Goal: Task Accomplishment & Management: Complete application form

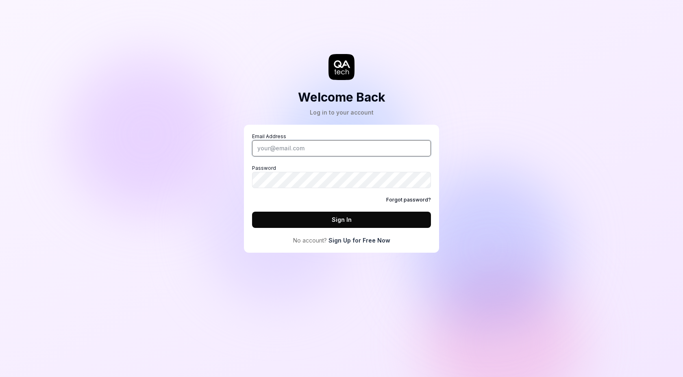
click at [307, 154] on input "Email Address" at bounding box center [341, 148] width 179 height 16
click at [351, 242] on link "Sign Up for Free Now" at bounding box center [359, 240] width 62 height 9
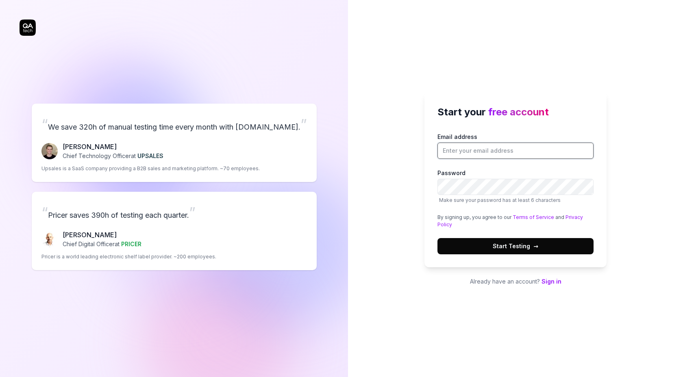
click at [455, 152] on input "Email address" at bounding box center [515, 151] width 156 height 16
type input "jdelaunay@topdoctors.es"
click at [508, 245] on span "Start Testing →" at bounding box center [516, 246] width 46 height 9
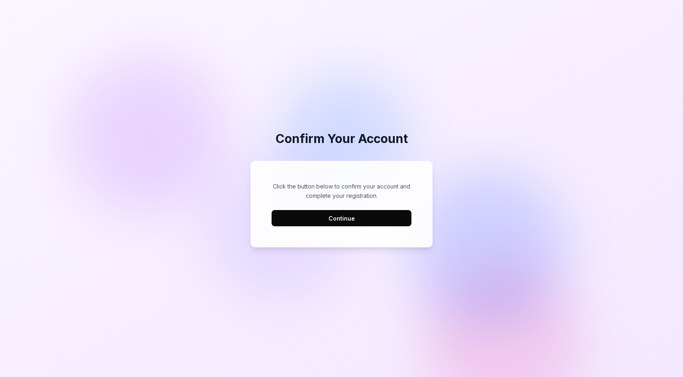
click at [329, 217] on button "Continue" at bounding box center [342, 218] width 140 height 16
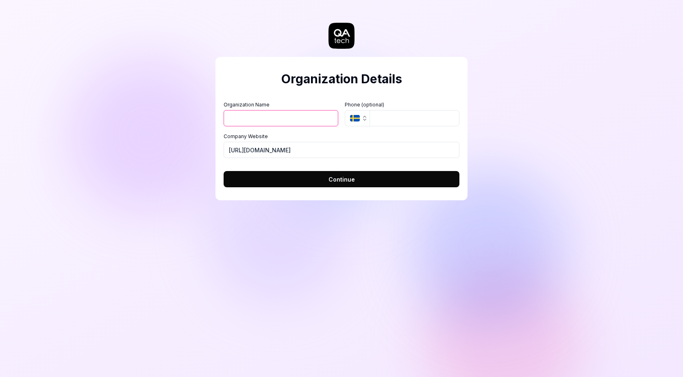
click at [241, 125] on input "Organization Name" at bounding box center [281, 118] width 115 height 16
type input "Top Health Tech"
click at [339, 183] on span "Continue" at bounding box center [341, 179] width 26 height 9
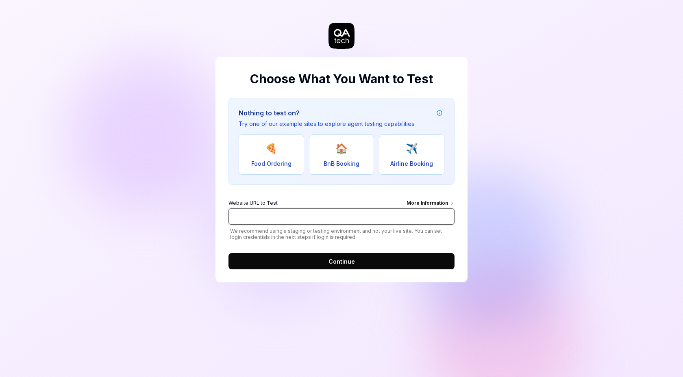
click at [304, 218] on input "Website URL to Test More Information" at bounding box center [341, 217] width 226 height 16
type input "https://topdoctors.es"
click at [335, 264] on span "Continue" at bounding box center [341, 261] width 26 height 9
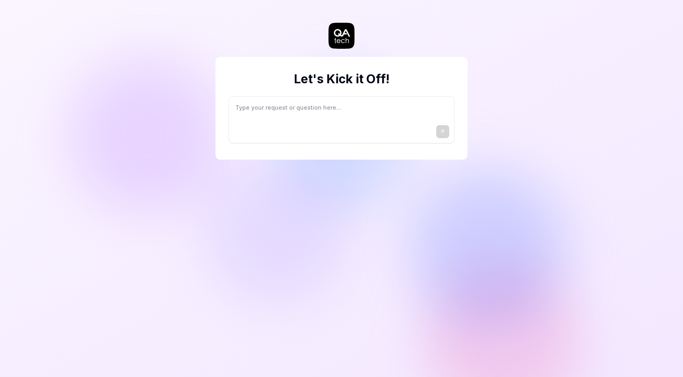
type textarea "*"
type textarea "I"
type textarea "*"
type textarea "I"
type textarea "*"
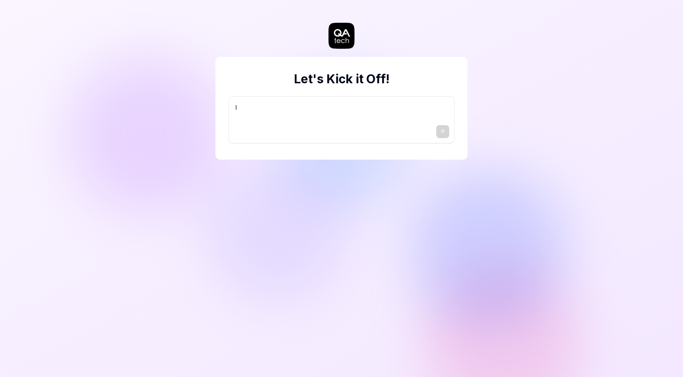
type textarea "I w"
type textarea "*"
type textarea "I wa"
type textarea "*"
type textarea "I wan"
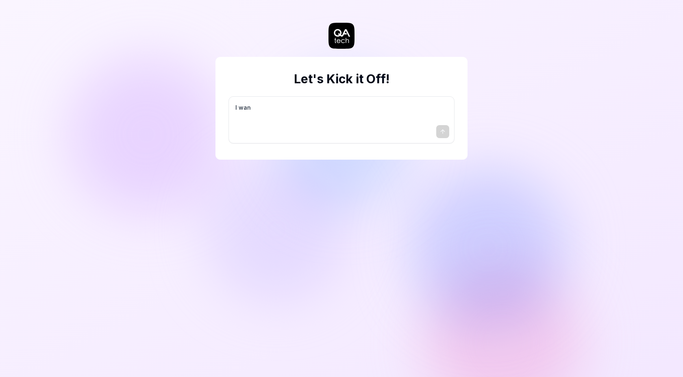
type textarea "*"
type textarea "I want"
type textarea "*"
type textarea "I want"
type textarea "*"
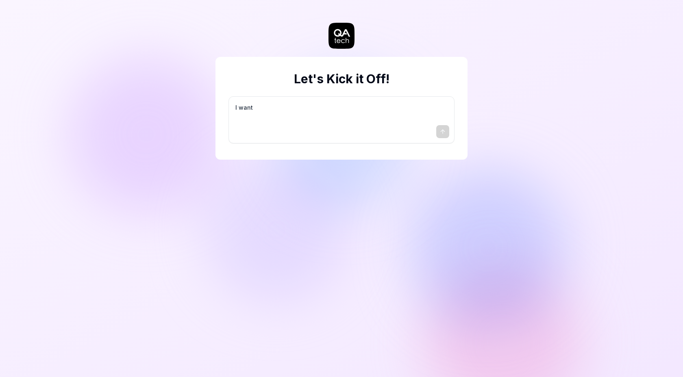
type textarea "I want a"
type textarea "*"
type textarea "I want a"
type textarea "*"
type textarea "I want a g"
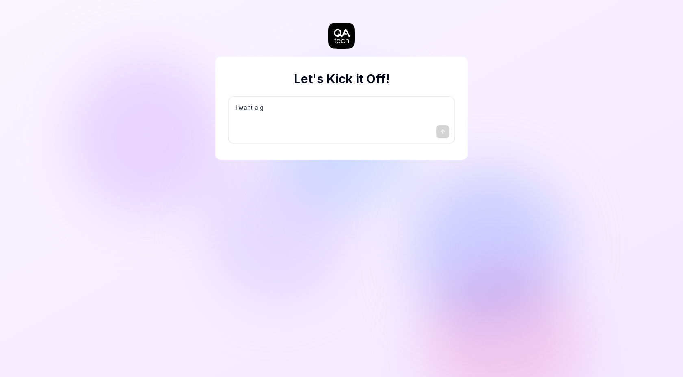
type textarea "*"
type textarea "I want a go"
type textarea "*"
type textarea "I want a goo"
type textarea "*"
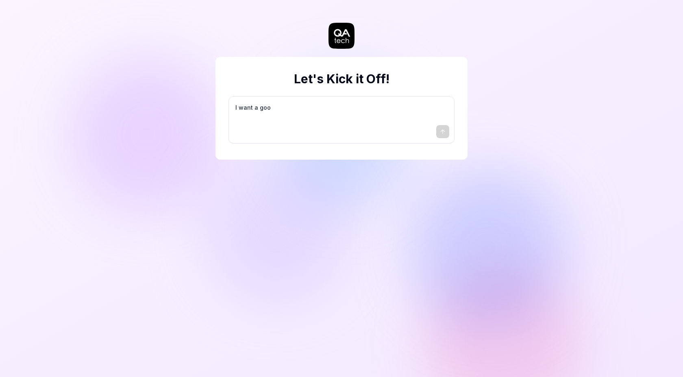
type textarea "I want a good"
type textarea "*"
type textarea "I want a good"
type textarea "*"
type textarea "I want a good t"
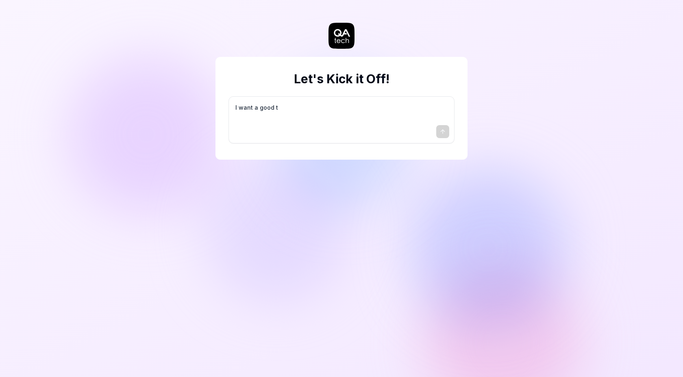
type textarea "*"
type textarea "I want a good te"
type textarea "*"
type textarea "I want a good tes"
type textarea "*"
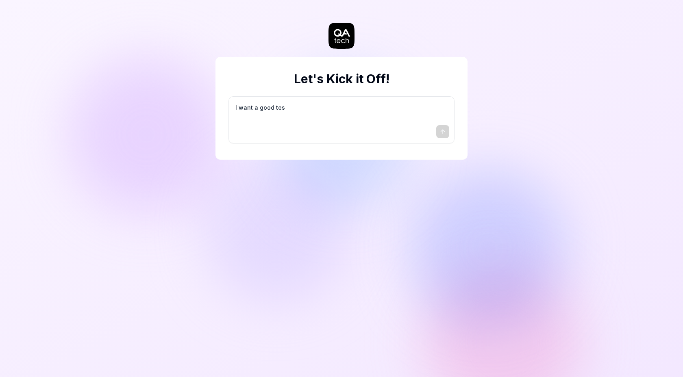
type textarea "I want a good test"
type textarea "*"
type textarea "I want a good test"
type textarea "*"
type textarea "I want a good test s"
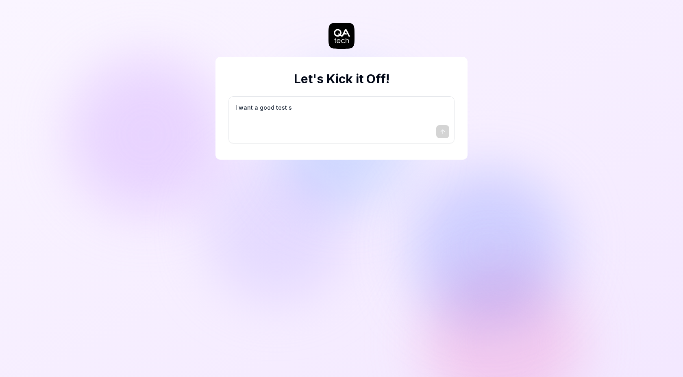
type textarea "*"
type textarea "I want a good test se"
type textarea "*"
type textarea "I want a good test set"
type textarea "*"
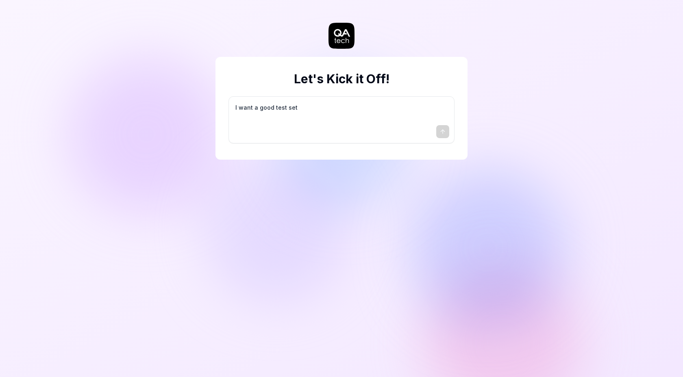
type textarea "I want a good test setu"
type textarea "*"
type textarea "I want a good test setup"
type textarea "*"
type textarea "I want a good test setup"
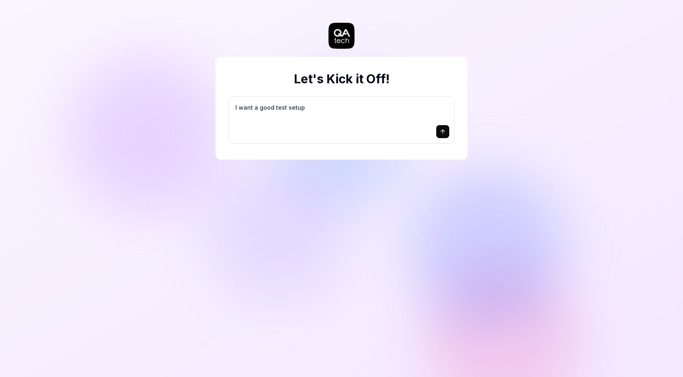
type textarea "*"
type textarea "I want a good test setup f"
type textarea "*"
type textarea "I want a good test setup fo"
type textarea "*"
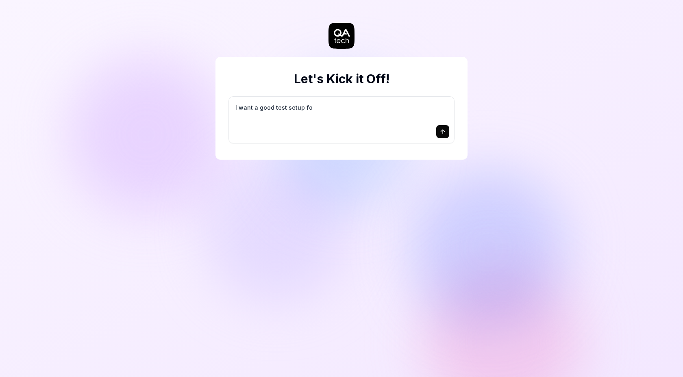
type textarea "I want a good test setup for"
type textarea "*"
type textarea "I want a good test setup for"
type textarea "*"
type textarea "I want a good test setup for m"
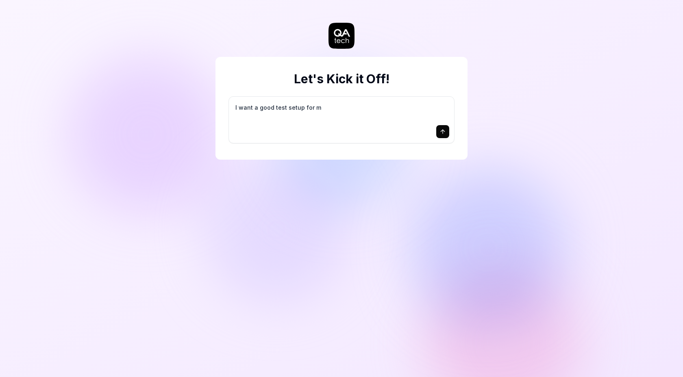
type textarea "*"
type textarea "I want a good test setup for my"
type textarea "*"
type textarea "I want a good test setup for my"
type textarea "*"
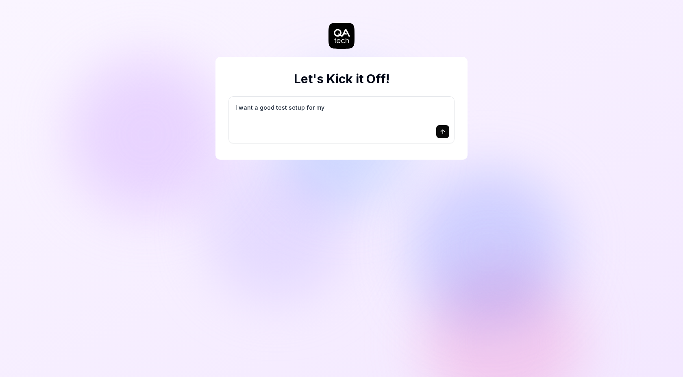
type textarea "I want a good test setup for my s"
type textarea "*"
type textarea "I want a good test setup for my si"
type textarea "*"
type textarea "I want a good test setup for my sit"
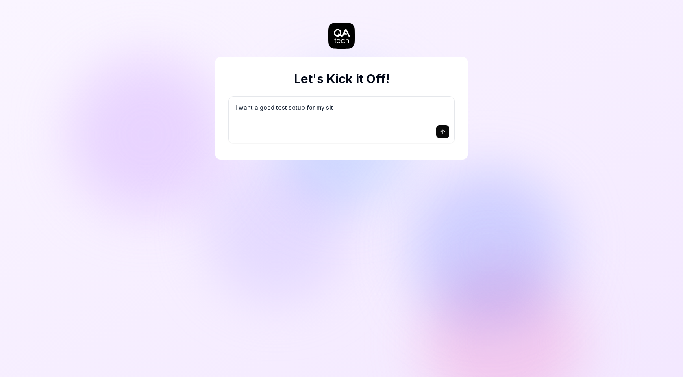
type textarea "*"
type textarea "I want a good test setup for my site"
type textarea "*"
type textarea "I want a good test setup for my site"
type textarea "*"
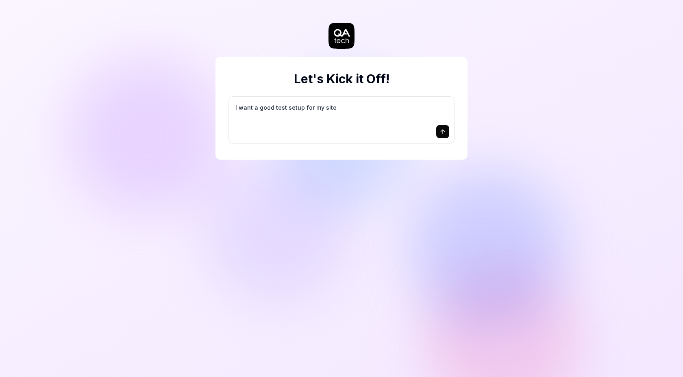
type textarea "I want a good test setup for my site -"
type textarea "*"
type textarea "I want a good test setup for my site -"
type textarea "*"
type textarea "I want a good test setup for my site - h"
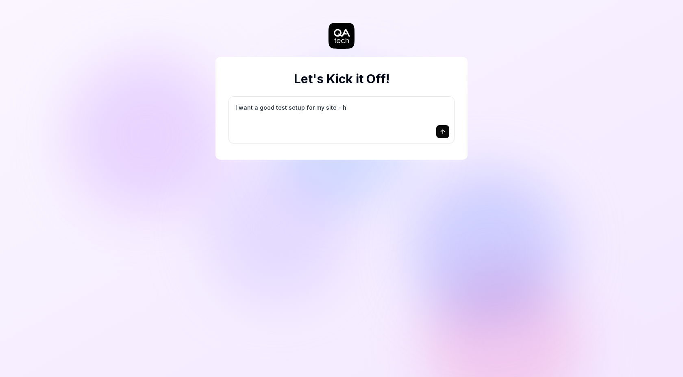
type textarea "*"
type textarea "I want a good test setup for my site - he"
type textarea "*"
type textarea "I want a good test setup for my site - hel"
type textarea "*"
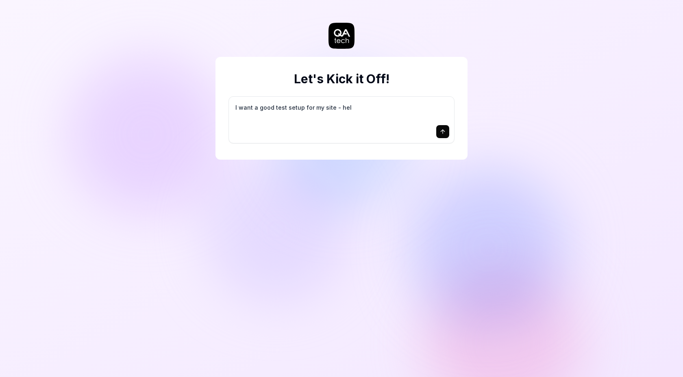
type textarea "I want a good test setup for my site - help"
type textarea "*"
type textarea "I want a good test setup for my site - help"
type textarea "*"
type textarea "I want a good test setup for my site - help m"
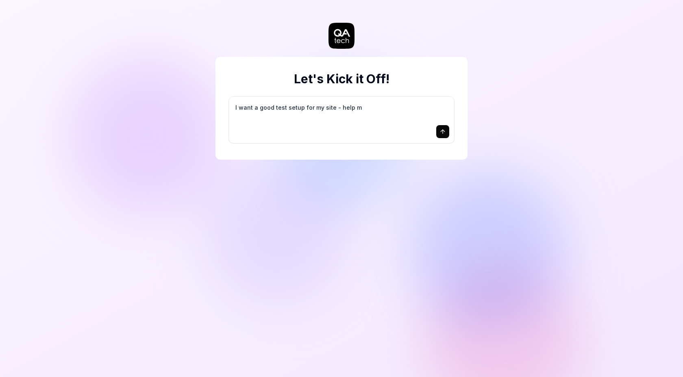
type textarea "*"
type textarea "I want a good test setup for my site - help me"
type textarea "*"
type textarea "I want a good test setup for my site - help me"
type textarea "*"
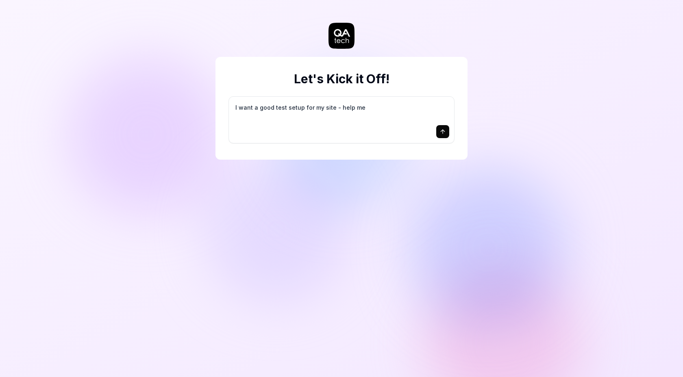
type textarea "I want a good test setup for my site - help me c"
type textarea "*"
type textarea "I want a good test setup for my site - help me cr"
type textarea "*"
type textarea "I want a good test setup for my site - help me cre"
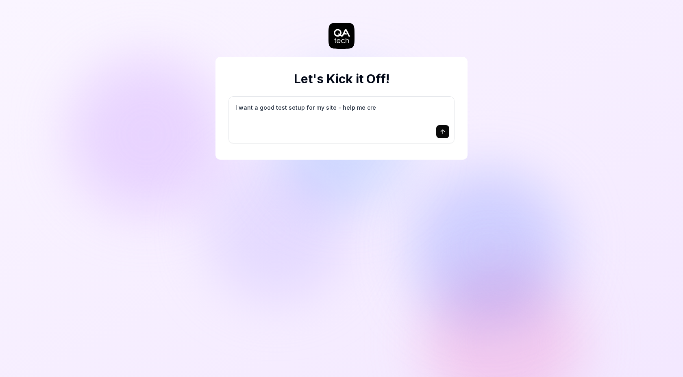
type textarea "*"
type textarea "I want a good test setup for my site - help me crea"
type textarea "*"
type textarea "I want a good test setup for my site - help me creat"
type textarea "*"
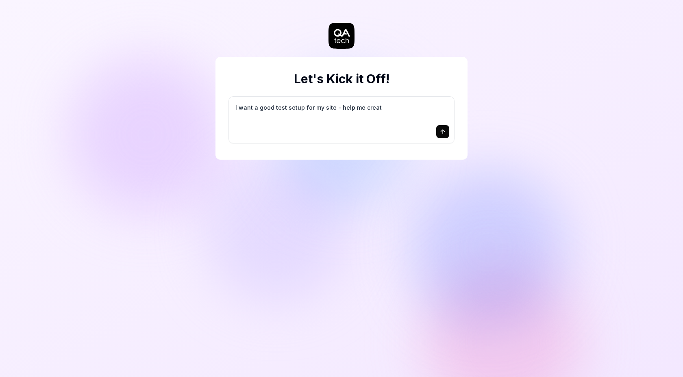
type textarea "I want a good test setup for my site - help me create"
type textarea "*"
type textarea "I want a good test setup for my site - help me create"
type textarea "*"
type textarea "I want a good test setup for my site - help me create t"
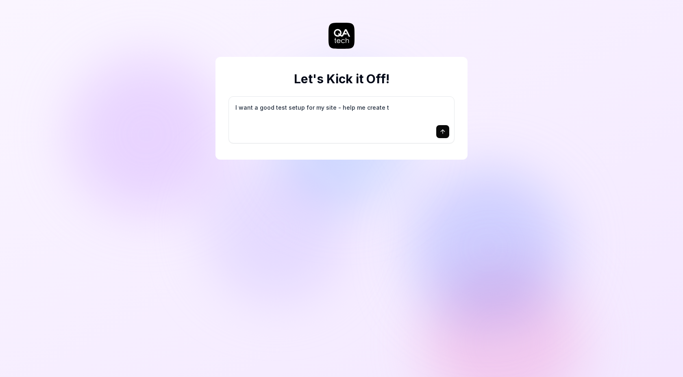
type textarea "*"
type textarea "I want a good test setup for my site - help me create th"
type textarea "*"
type textarea "I want a good test setup for my site - help me create the"
type textarea "*"
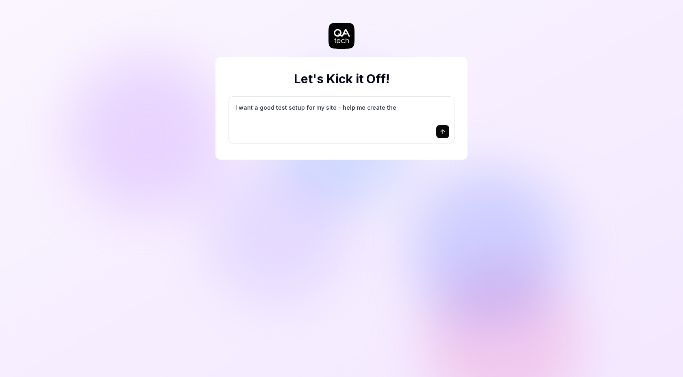
type textarea "I want a good test setup for my site - help me create the"
type textarea "*"
type textarea "I want a good test setup for my site - help me create the f"
type textarea "*"
type textarea "I want a good test setup for my site - help me create the fi"
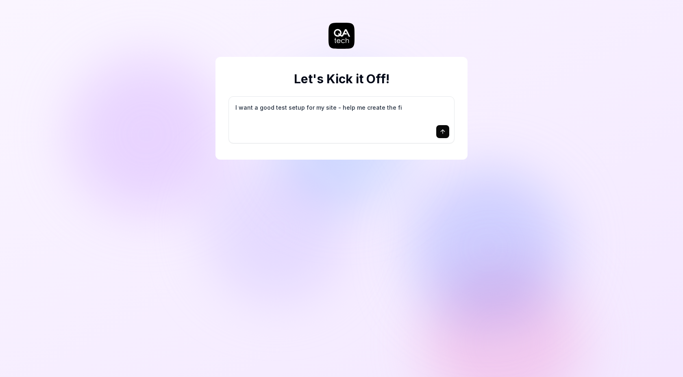
type textarea "*"
type textarea "I want a good test setup for my site - help me create the fir"
type textarea "*"
type textarea "I want a good test setup for my site - help me create the firs"
type textarea "*"
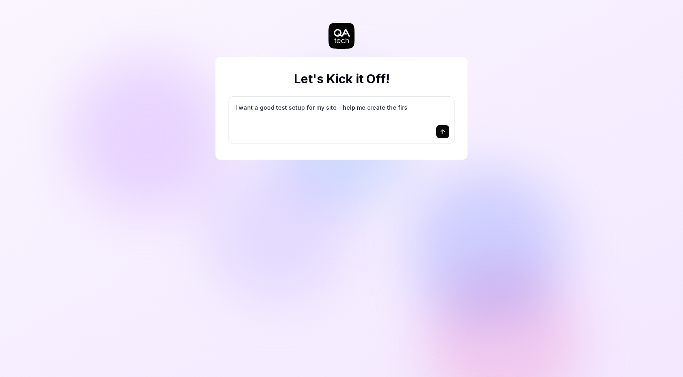
type textarea "I want a good test setup for my site - help me create the first"
type textarea "*"
type textarea "I want a good test setup for my site - help me create the first"
type textarea "*"
type textarea "I want a good test setup for my site - help me create the first 3"
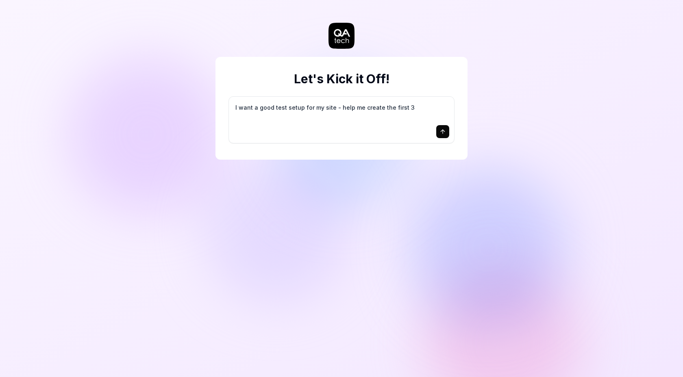
type textarea "*"
type textarea "I want a good test setup for my site - help me create the first 3-"
type textarea "*"
type textarea "I want a good test setup for my site - help me create the first 3-5"
type textarea "*"
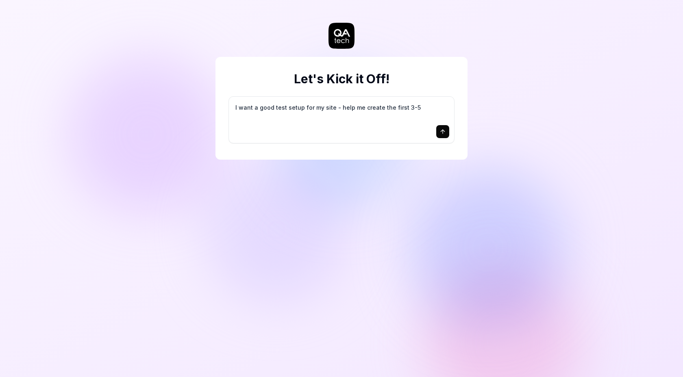
type textarea "I want a good test setup for my site - help me create the first 3-5"
type textarea "*"
type textarea "I want a good test setup for my site - help me create the first 3-5 t"
type textarea "*"
type textarea "I want a good test setup for my site - help me create the first 3-5 te"
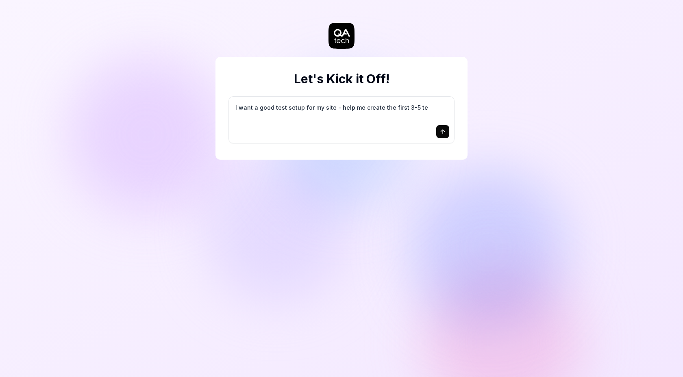
type textarea "*"
type textarea "I want a good test setup for my site - help me create the first 3-5 tes"
type textarea "*"
type textarea "I want a good test setup for my site - help me create the first 3-5 test"
type textarea "*"
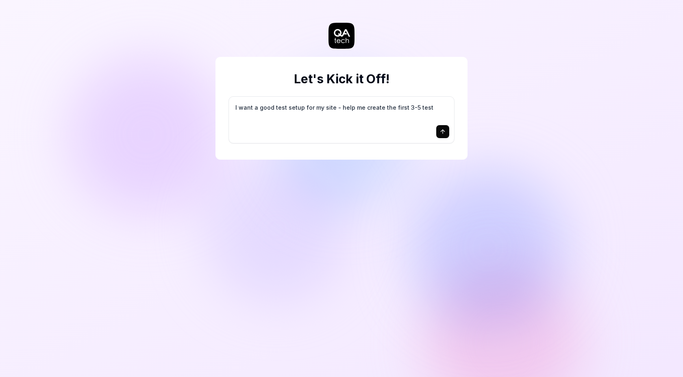
type textarea "I want a good test setup for my site - help me create the first 3-5 test"
type textarea "*"
type textarea "I want a good test setup for my site - help me create the first 3-5 test c"
type textarea "*"
type textarea "I want a good test setup for my site - help me create the first 3-5 test ca"
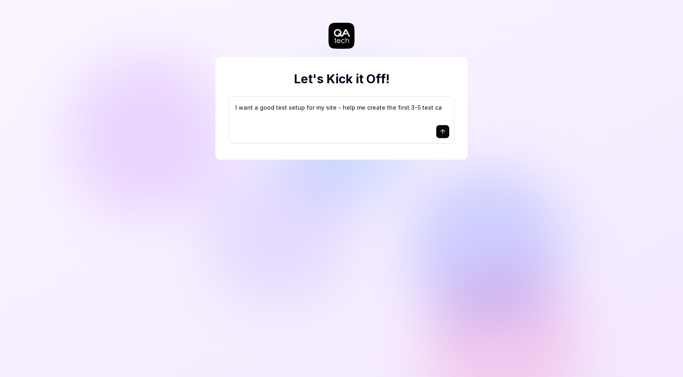
type textarea "*"
type textarea "I want a good test setup for my site - help me create the first 3-5 test cas"
type textarea "*"
type textarea "I want a good test setup for my site - help me create the first 3-5 test case"
type textarea "*"
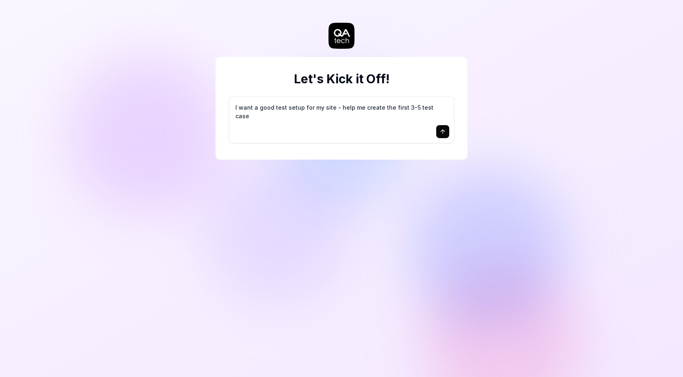
type textarea "I want a good test setup for my site - help me create the first 3-5 test cases"
click at [374, 116] on textarea "I want a good test setup for my site - help me create the first 3-5 test cases" at bounding box center [341, 112] width 215 height 20
type textarea "*"
type textarea "I"
type textarea "*"
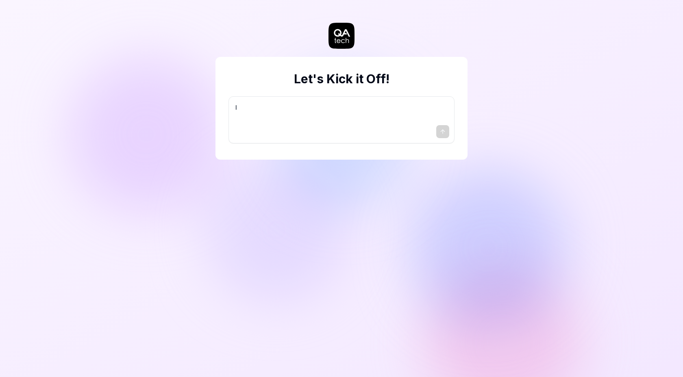
type textarea "I"
type textarea "*"
type textarea "I w"
type textarea "*"
type textarea "I wa"
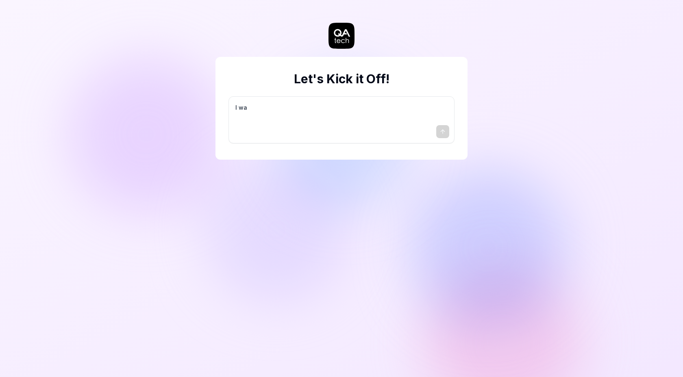
type textarea "*"
type textarea "I wan"
type textarea "*"
type textarea "I want"
type textarea "*"
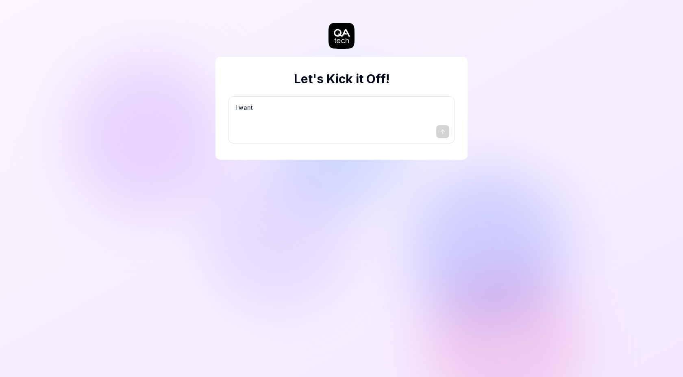
type textarea "I want"
type textarea "*"
type textarea "I want a"
type textarea "*"
type textarea "I want a"
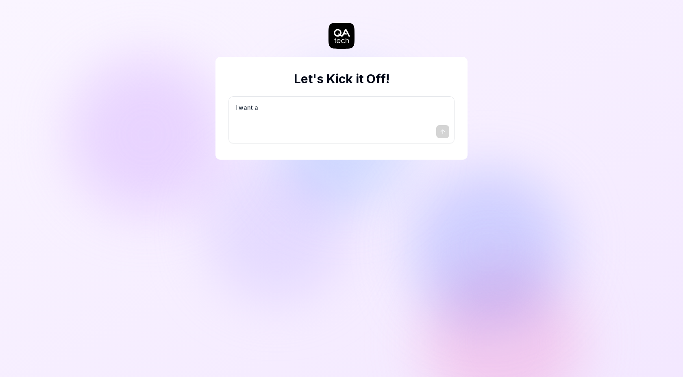
type textarea "*"
type textarea "I want a g"
type textarea "*"
type textarea "I want a go"
type textarea "*"
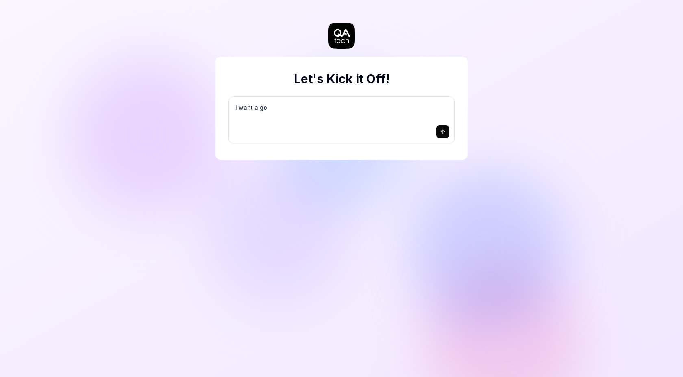
type textarea "I want a goo"
type textarea "*"
type textarea "I want a good"
type textarea "*"
type textarea "I want a good"
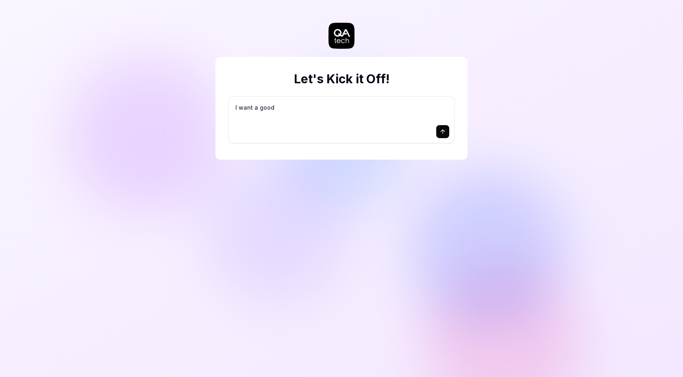
type textarea "*"
type textarea "I want a good t"
type textarea "*"
type textarea "I want a good te"
type textarea "*"
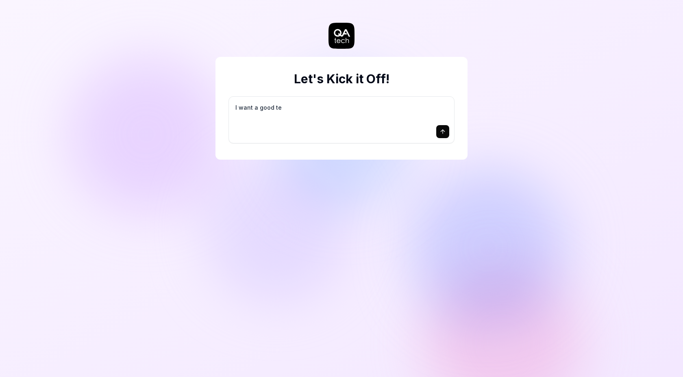
type textarea "I want a good tes"
type textarea "*"
type textarea "I want a good test"
type textarea "*"
type textarea "I want a good test"
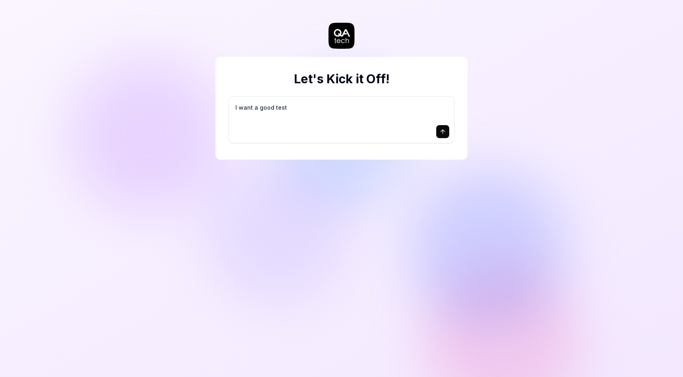
type textarea "*"
type textarea "I want a good test s"
type textarea "*"
type textarea "I want a good test se"
click at [438, 130] on button "submit" at bounding box center [442, 131] width 13 height 13
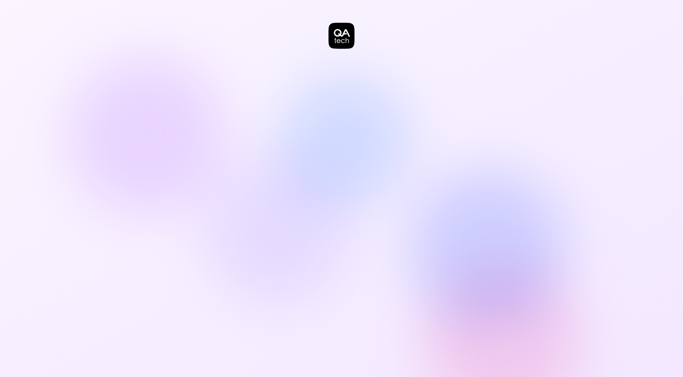
click at [350, 36] on icon at bounding box center [341, 36] width 26 height 26
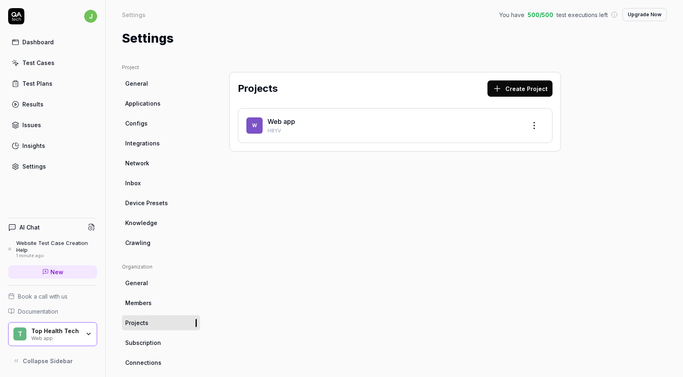
click at [282, 120] on link "Web app" at bounding box center [281, 121] width 28 height 8
